Goal: Information Seeking & Learning: Learn about a topic

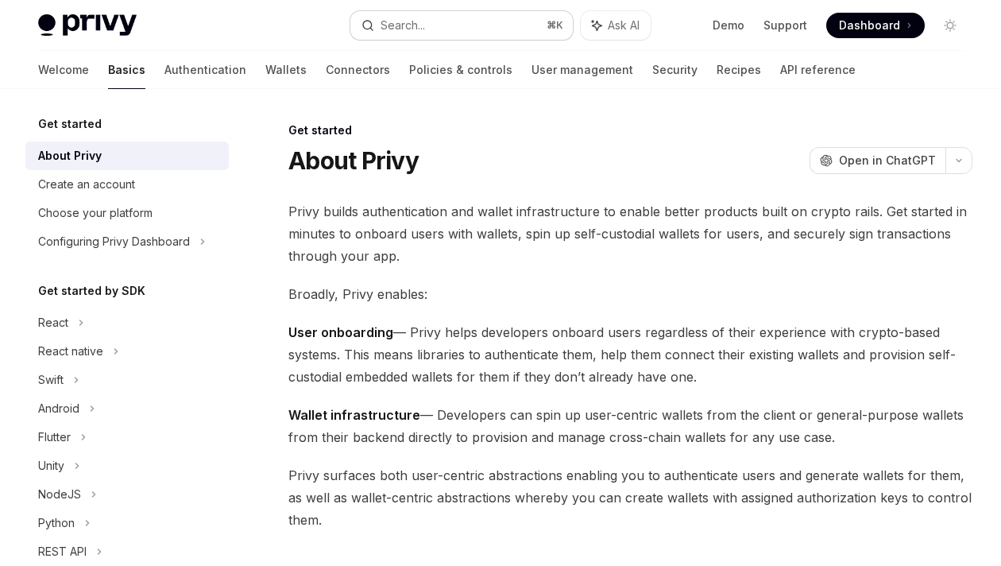
click at [431, 17] on button "Search... ⌘ K" at bounding box center [461, 25] width 222 height 29
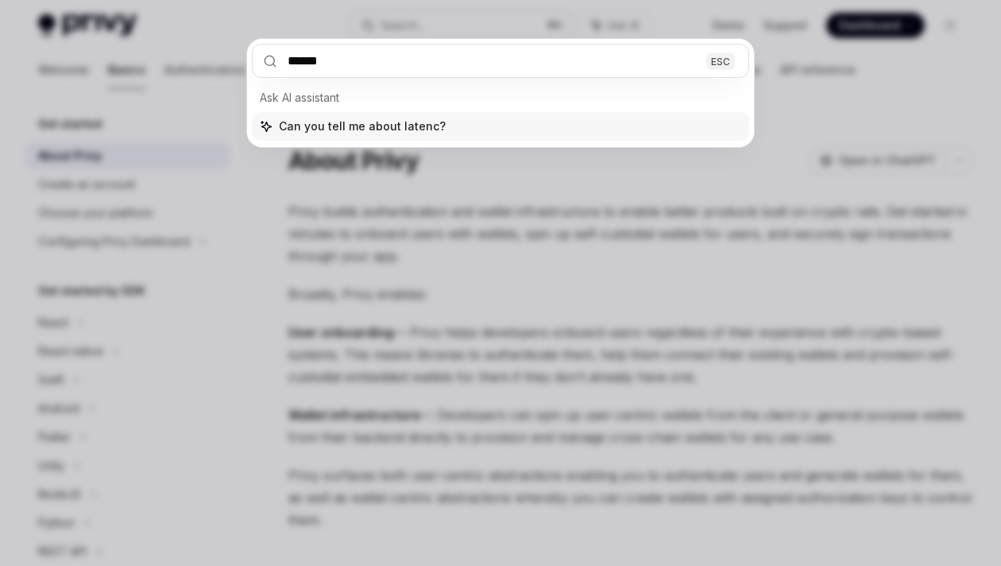
type input "*******"
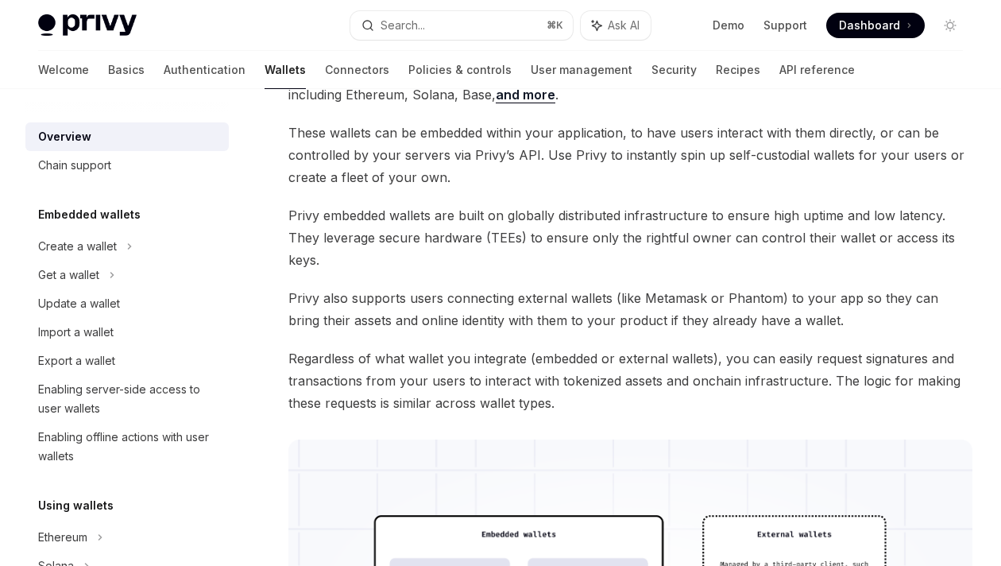
scroll to position [184, 0]
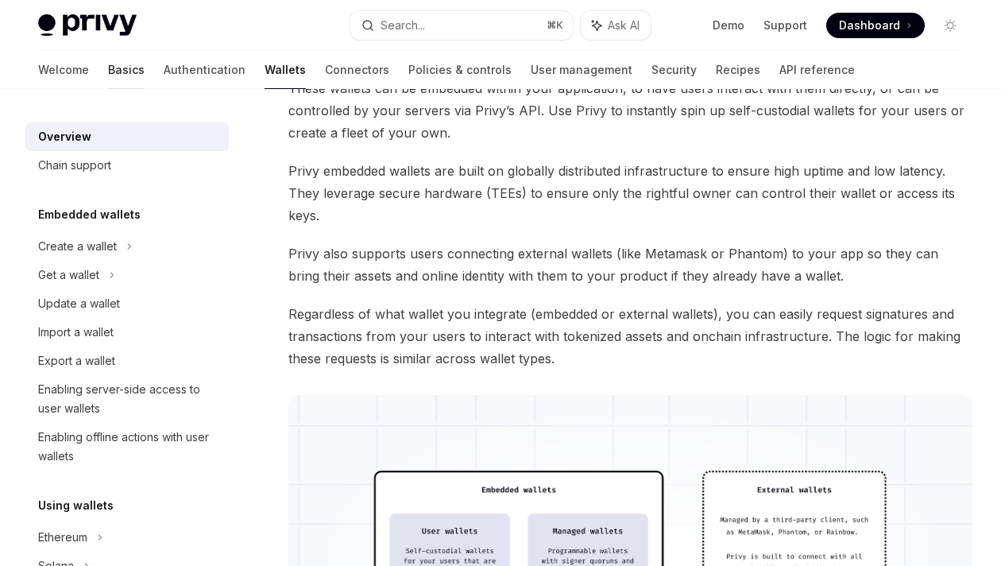
click at [108, 72] on link "Basics" at bounding box center [126, 70] width 37 height 38
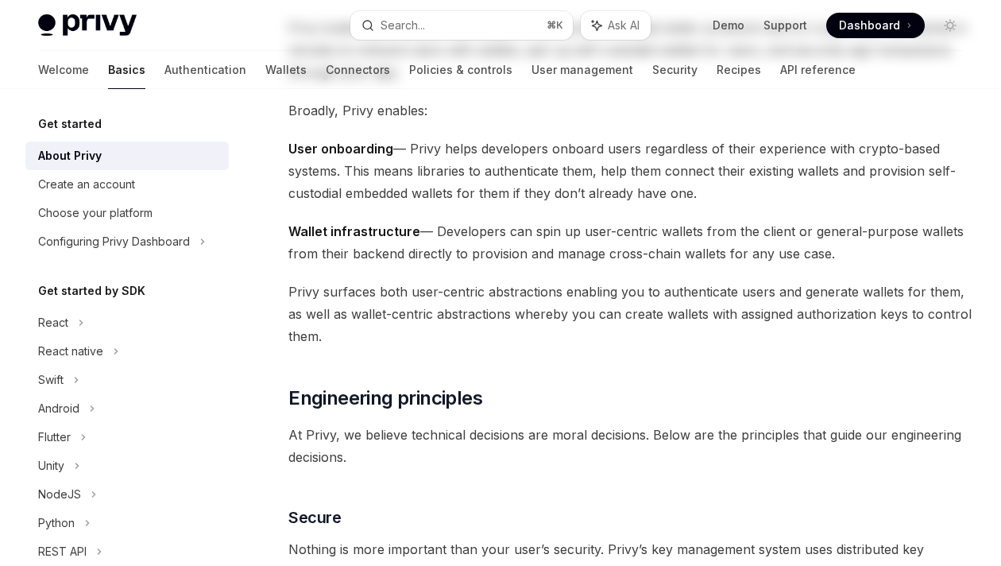
type textarea "*"
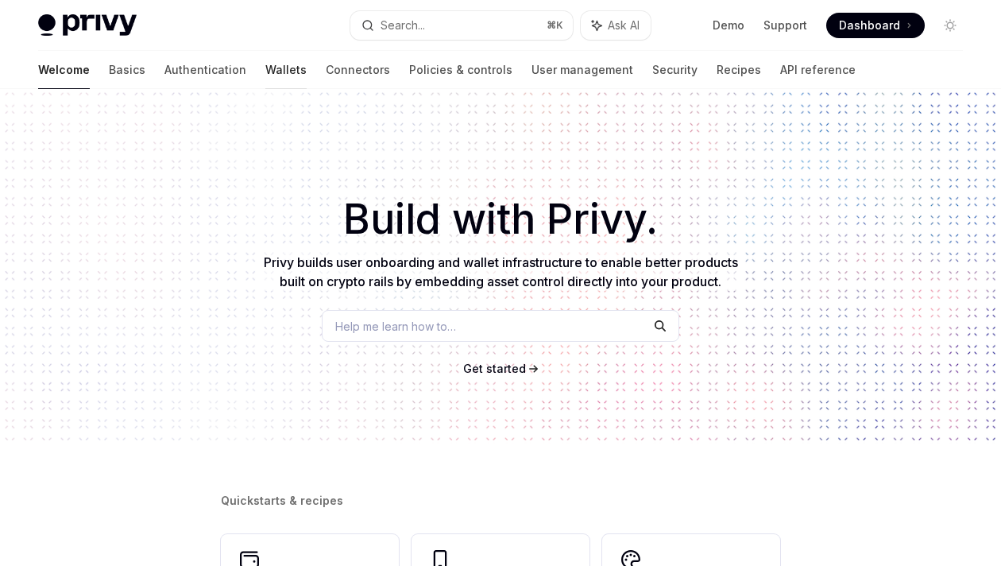
click at [265, 66] on link "Wallets" at bounding box center [285, 70] width 41 height 38
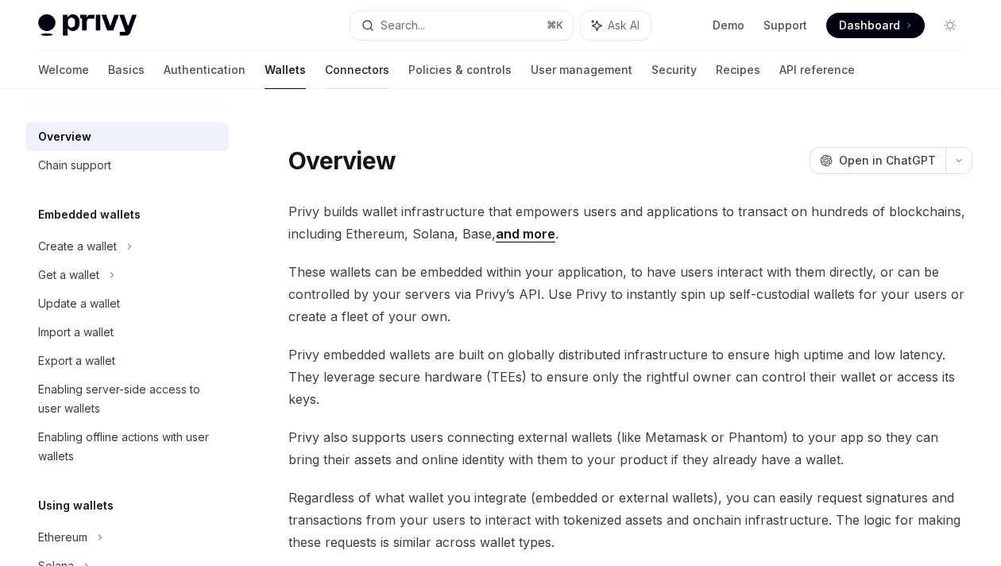
click at [325, 72] on link "Connectors" at bounding box center [357, 70] width 64 height 38
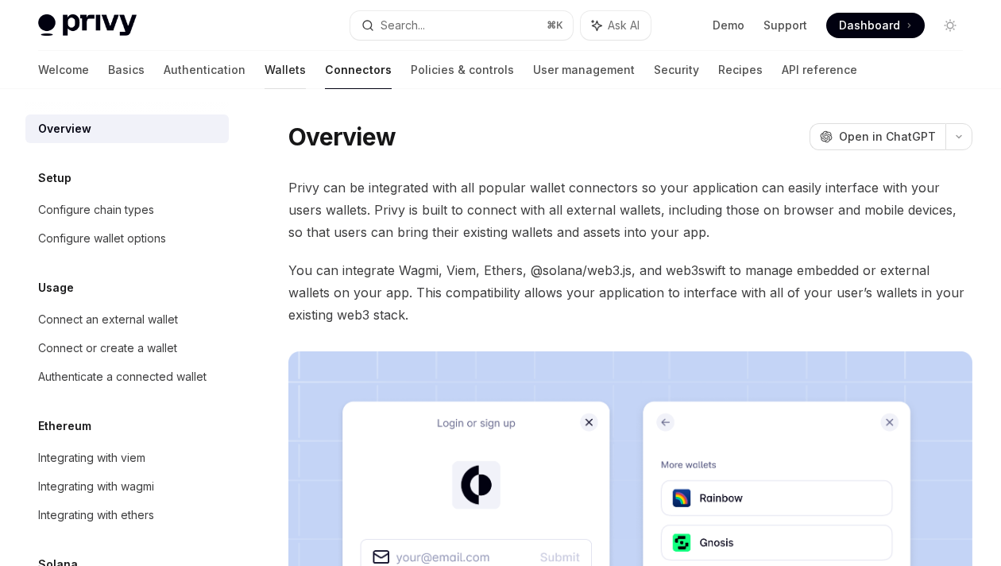
click at [265, 56] on link "Wallets" at bounding box center [285, 70] width 41 height 38
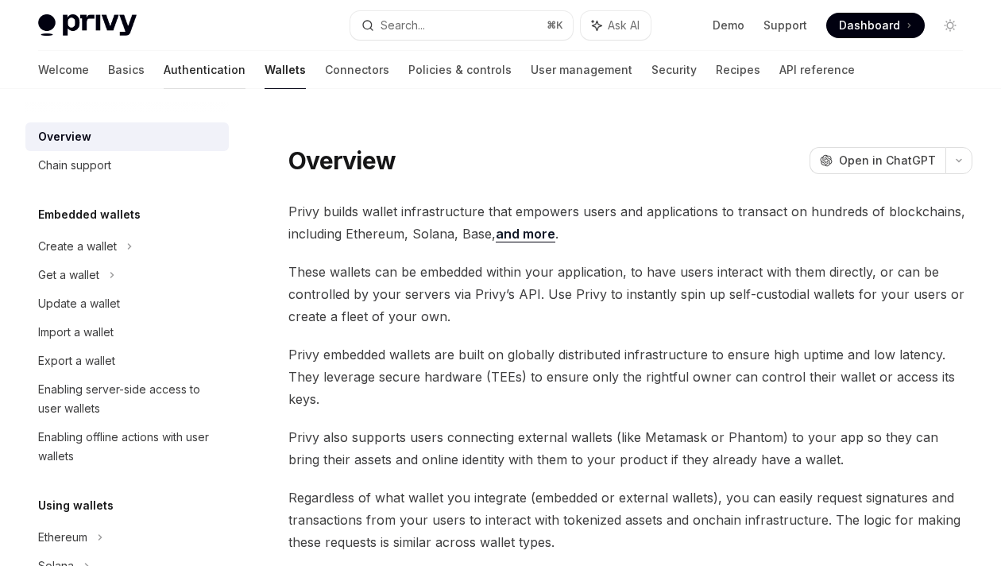
click at [164, 65] on link "Authentication" at bounding box center [205, 70] width 82 height 38
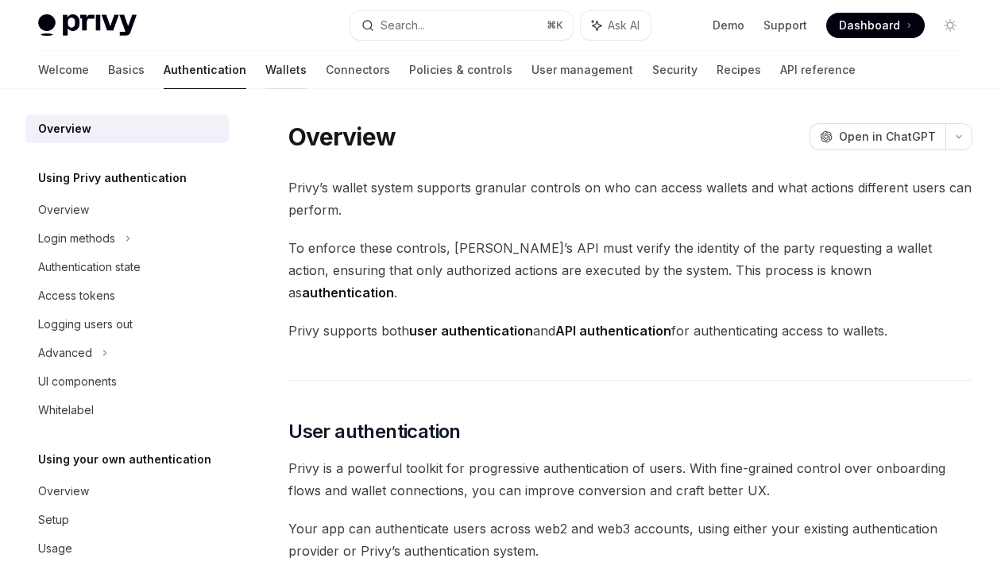
click at [265, 71] on link "Wallets" at bounding box center [285, 70] width 41 height 38
type textarea "*"
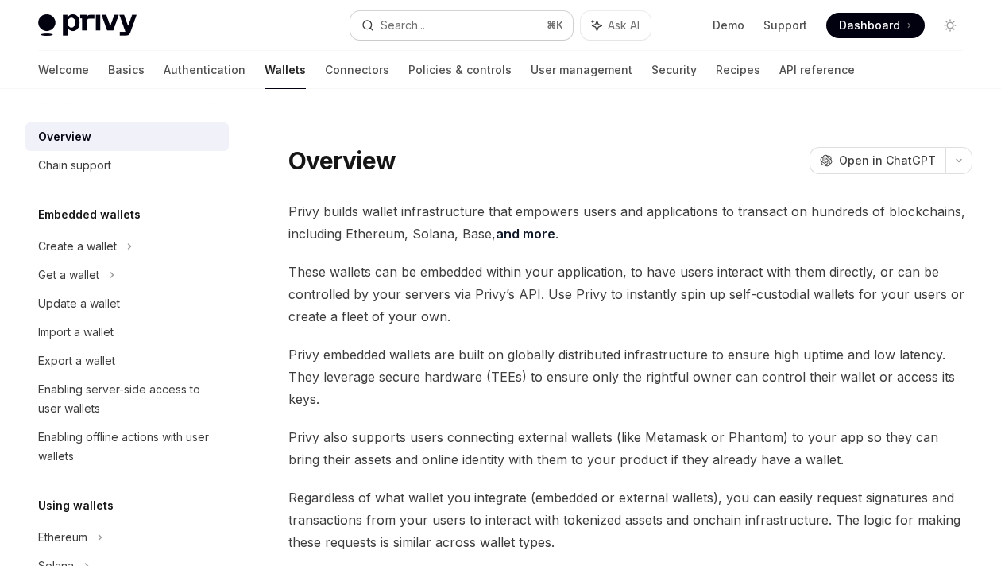
click at [441, 19] on button "Search... ⌘ K" at bounding box center [461, 25] width 222 height 29
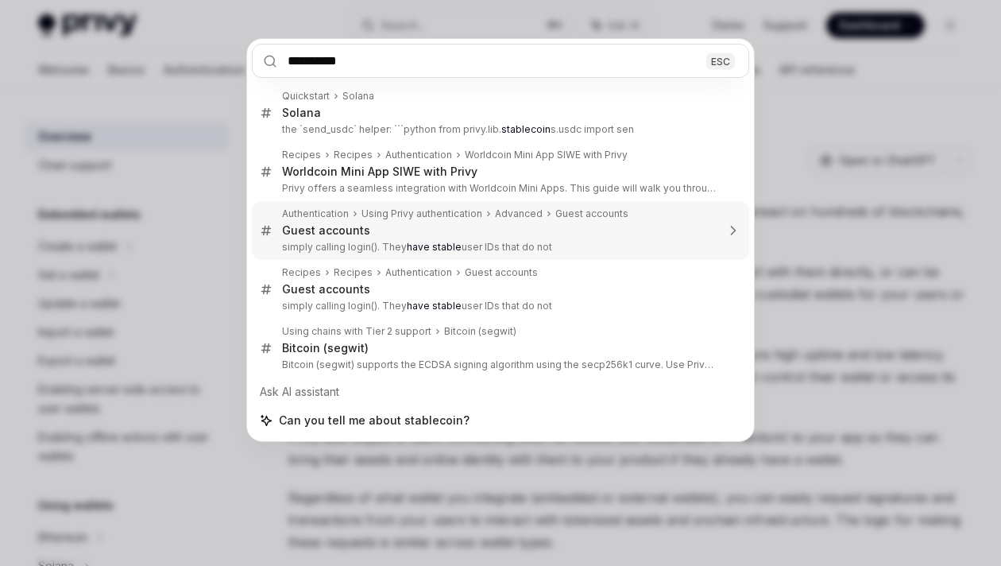
type input "*********"
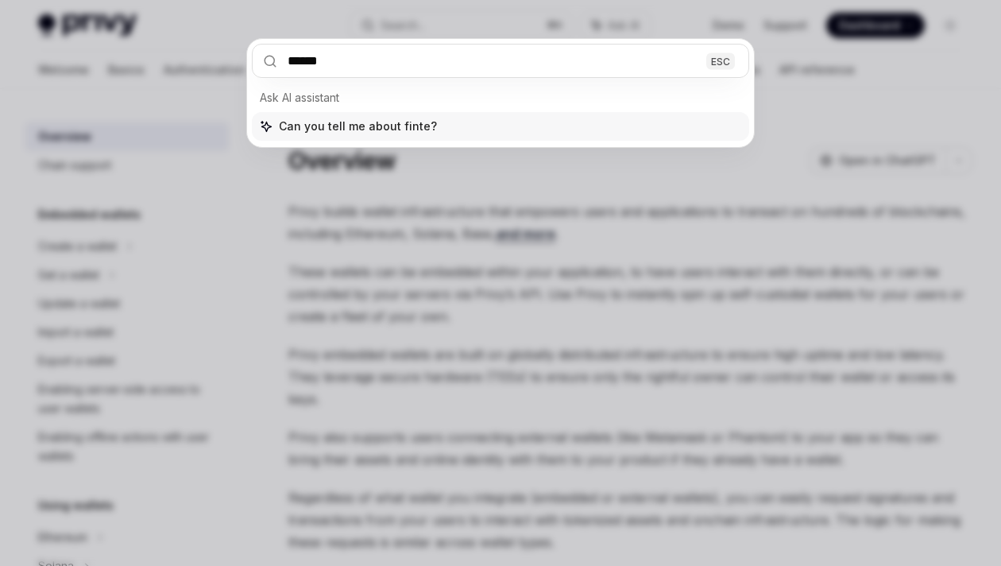
type input "*******"
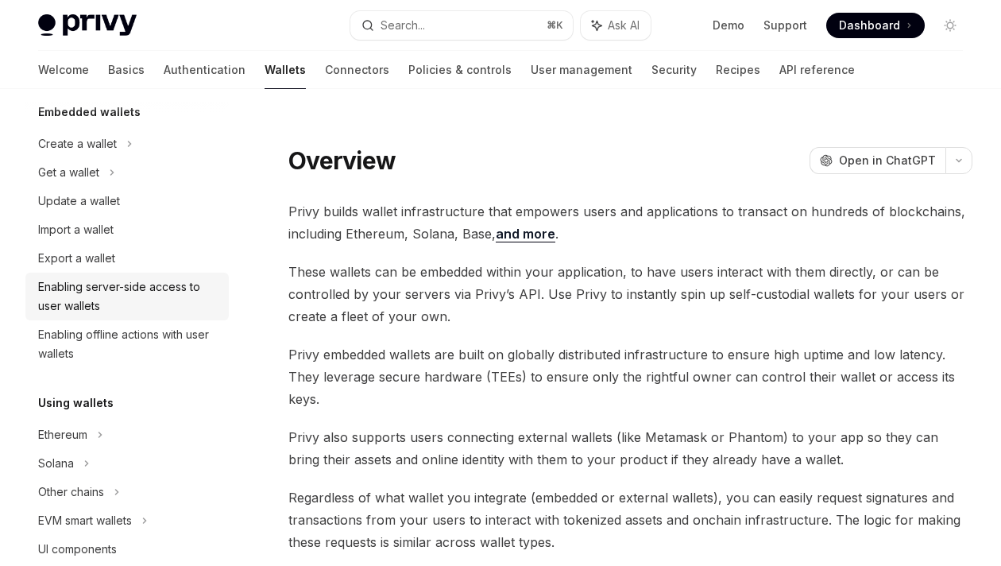
scroll to position [112, 0]
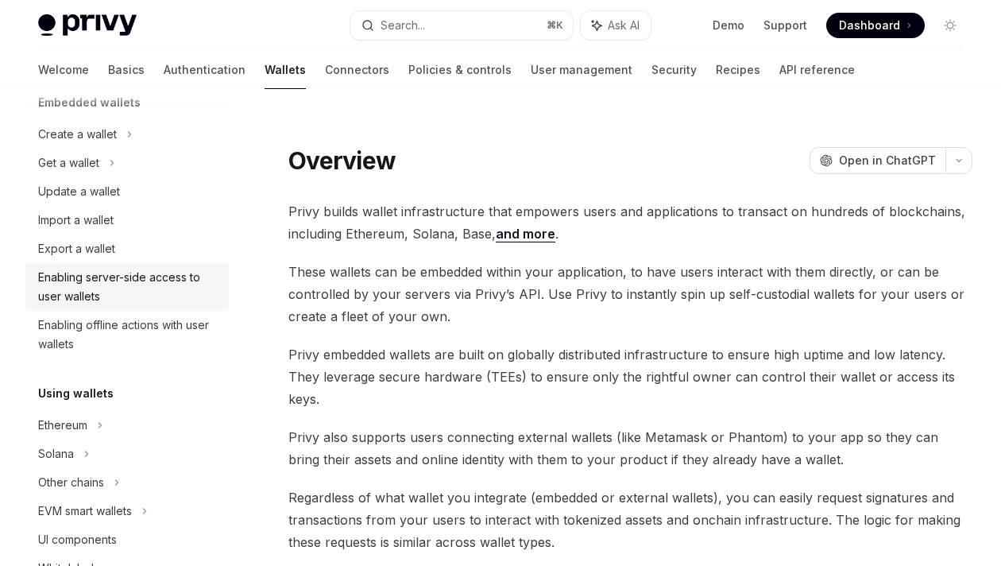
click at [169, 288] on div "Enabling server-side access to user wallets" at bounding box center [128, 287] width 181 height 38
type textarea "*"
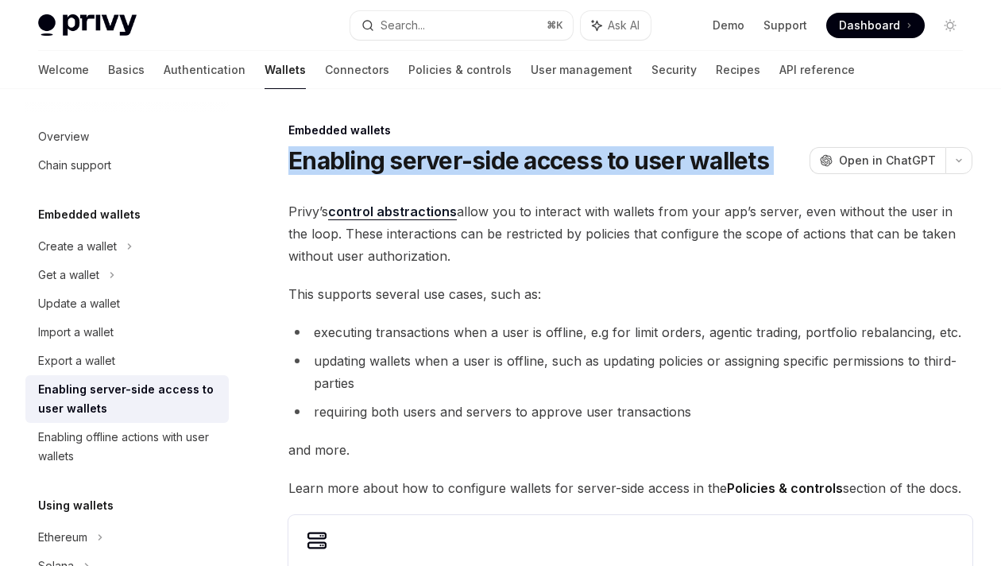
drag, startPoint x: 288, startPoint y: 160, endPoint x: 792, endPoint y: 153, distance: 503.8
click at [792, 153] on div "Enabling server-side access to user wallets OpenAI Open in ChatGPT" at bounding box center [630, 160] width 684 height 29
